Goal: Communication & Community: Ask a question

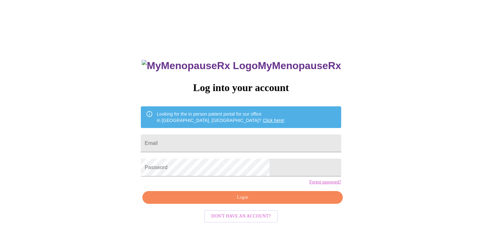
scroll to position [6, 0]
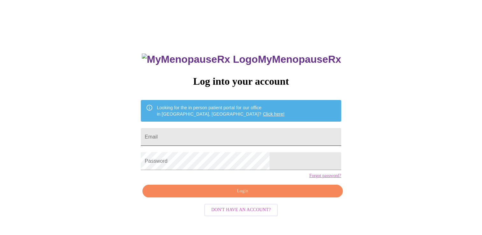
click at [254, 138] on input "Email" at bounding box center [241, 137] width 200 height 18
type input "[EMAIL_ADDRESS][DOMAIN_NAME]"
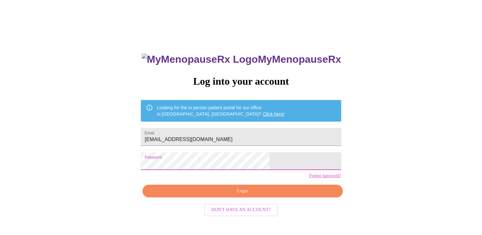
click at [224, 195] on span "Login" at bounding box center [242, 191] width 185 height 8
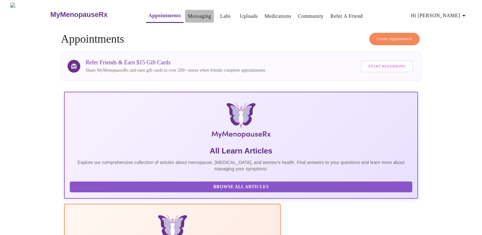
click at [188, 16] on link "Messaging" at bounding box center [199, 16] width 23 height 9
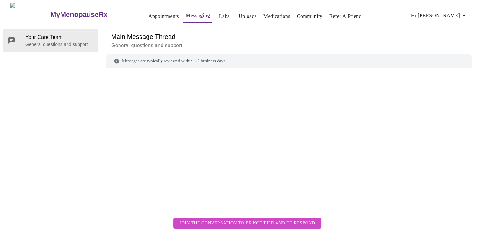
scroll to position [24, 0]
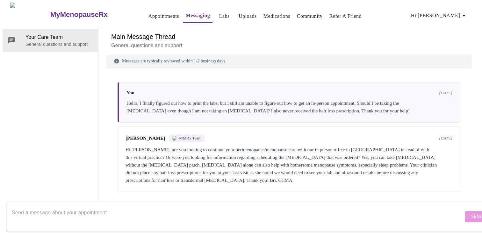
click at [118, 211] on textarea "Send a message about your appointment" at bounding box center [237, 216] width 451 height 20
click at [388, 190] on div "Main Message Thread General questions and support Messages are typically review…" at bounding box center [289, 117] width 366 height 183
click at [114, 215] on textarea "Send a message about your appointment" at bounding box center [237, 216] width 451 height 20
click at [70, 214] on textarea "Hi [PERSON_NAME], Thank you for messgaing me back. I am" at bounding box center [237, 216] width 451 height 20
click at [123, 213] on textarea "Hi [PERSON_NAME], Thank you for messaging me back. I am" at bounding box center [237, 216] width 451 height 20
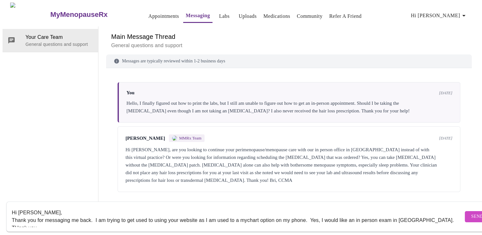
scroll to position [4, 0]
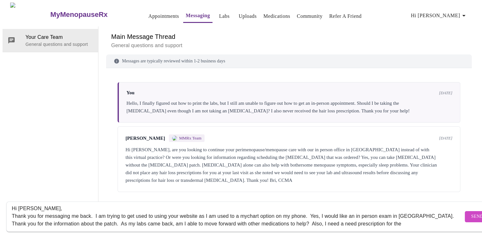
click at [389, 218] on textarea "Hi [PERSON_NAME], Thank you for messaging me back. I am trying to get used to u…" at bounding box center [237, 216] width 451 height 20
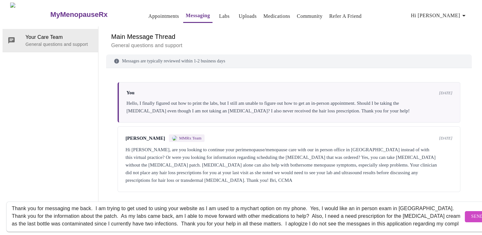
scroll to position [19, 0]
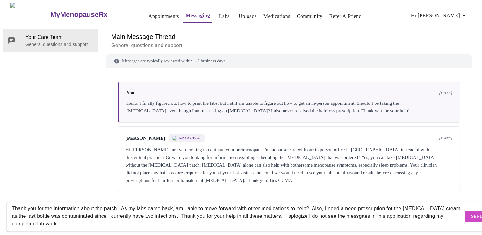
click at [306, 212] on textarea "Hi [PERSON_NAME], Thank you for messaging me back. I am trying to get used to u…" at bounding box center [237, 216] width 451 height 20
click at [85, 217] on textarea "Hi [PERSON_NAME], Thank you for messaging me back. I am trying to get used to u…" at bounding box center [237, 216] width 451 height 20
type textarea "Hi [PERSON_NAME], Thank you for messaging me back. I am trying to get used to u…"
click at [471, 213] on span "Send" at bounding box center [477, 217] width 12 height 8
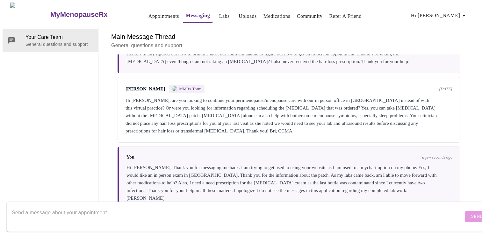
scroll to position [0, 0]
click at [219, 12] on link "Labs" at bounding box center [224, 16] width 11 height 9
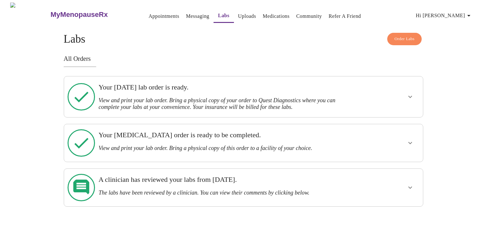
click at [411, 184] on icon "show more" at bounding box center [410, 188] width 8 height 8
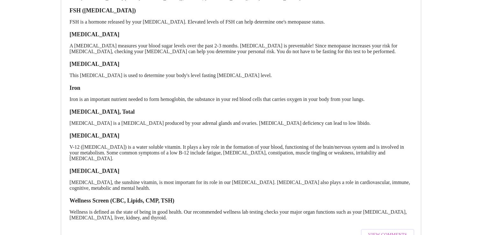
scroll to position [245, 0]
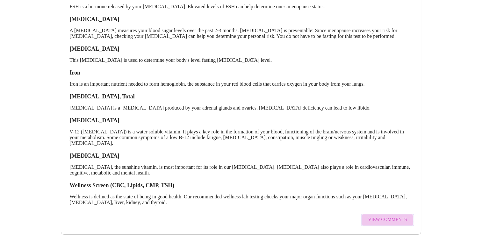
click at [382, 216] on span "View Comments" at bounding box center [387, 220] width 39 height 8
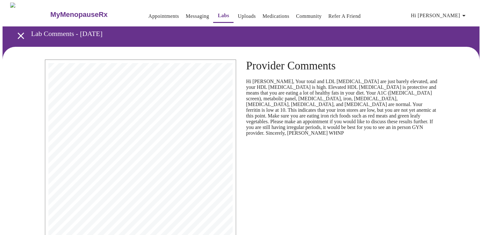
click at [186, 14] on link "Messaging" at bounding box center [197, 16] width 23 height 9
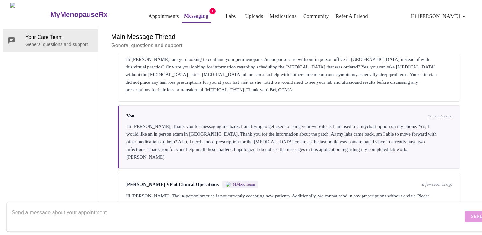
scroll to position [102, 0]
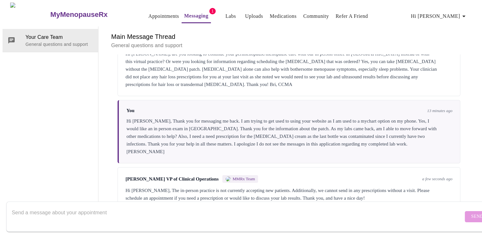
click at [211, 207] on textarea "Send a message about your appointment" at bounding box center [237, 216] width 451 height 20
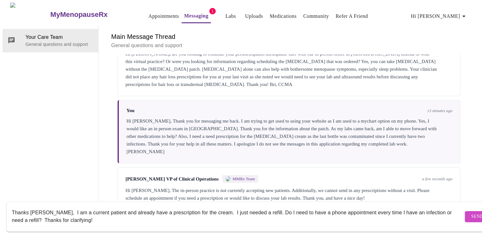
type textarea "Thanks [PERSON_NAME], I am a current patient and already have a prescription fo…"
click at [471, 213] on span "Send" at bounding box center [477, 217] width 12 height 8
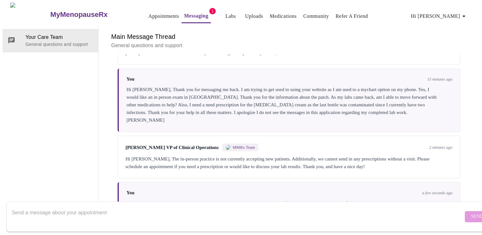
scroll to position [147, 0]
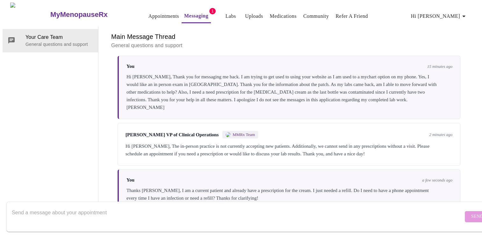
click at [153, 206] on textarea "Send a message about your appointment" at bounding box center [237, 216] width 451 height 20
click at [148, 13] on link "Appointments" at bounding box center [163, 16] width 31 height 9
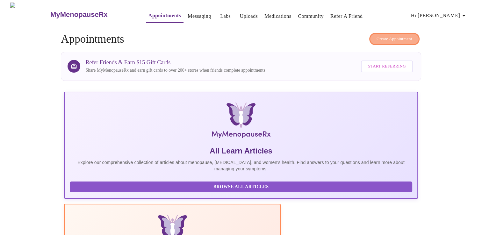
click at [380, 35] on span "Create Appointment" at bounding box center [394, 38] width 36 height 7
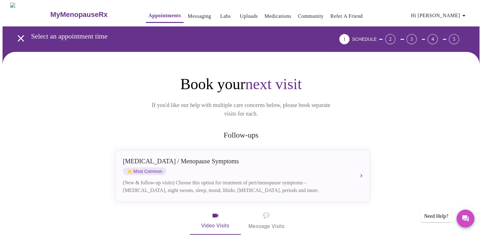
click at [465, 14] on icon "button" at bounding box center [464, 16] width 8 height 8
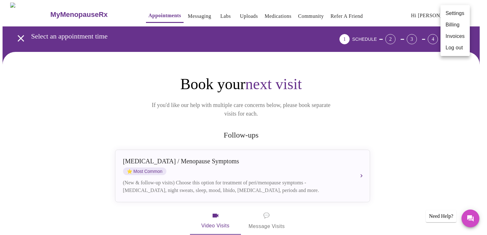
click at [357, 165] on div at bounding box center [243, 117] width 487 height 235
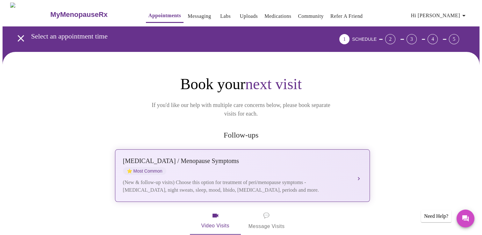
click at [362, 165] on button "[MEDICAL_DATA] / Menopause Symptoms ⭐ Most Common (New & follow-up visits) Choo…" at bounding box center [242, 175] width 255 height 53
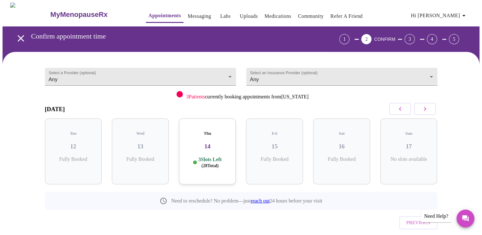
scroll to position [15, 0]
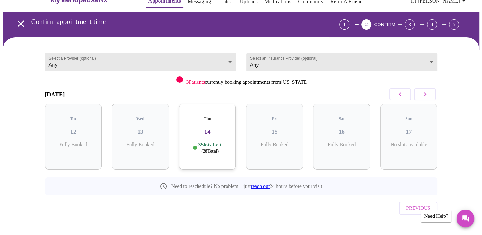
click at [202, 128] on h3 "14" at bounding box center [207, 131] width 47 height 7
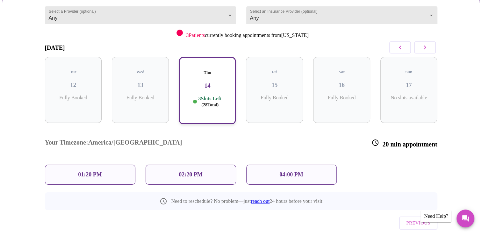
scroll to position [0, 0]
